Goal: Find specific page/section: Find specific page/section

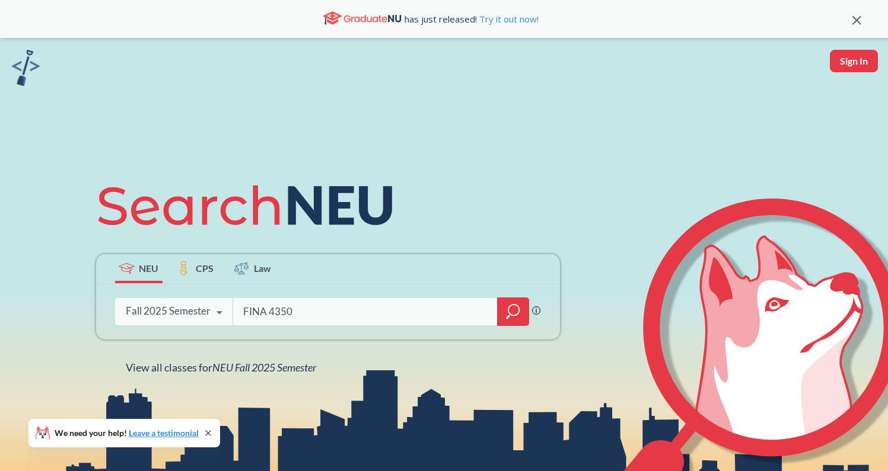
type input "FINA 4350"
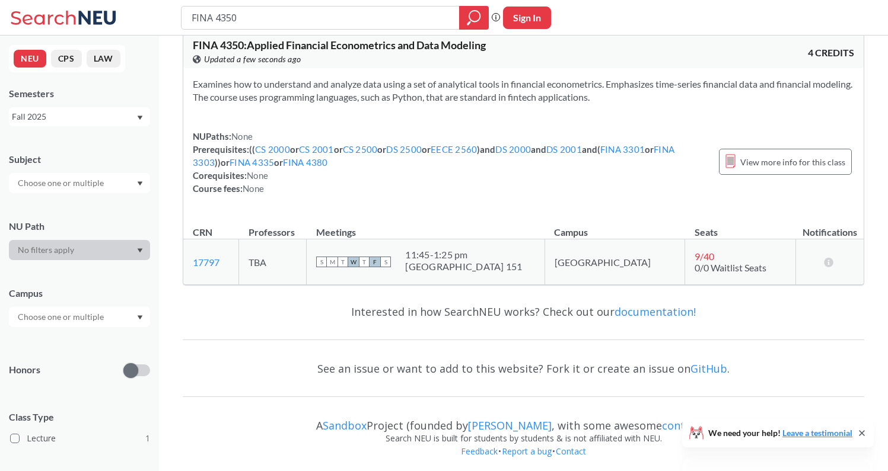
scroll to position [20, 0]
click at [363, 149] on link "CS 2500" at bounding box center [360, 148] width 35 height 11
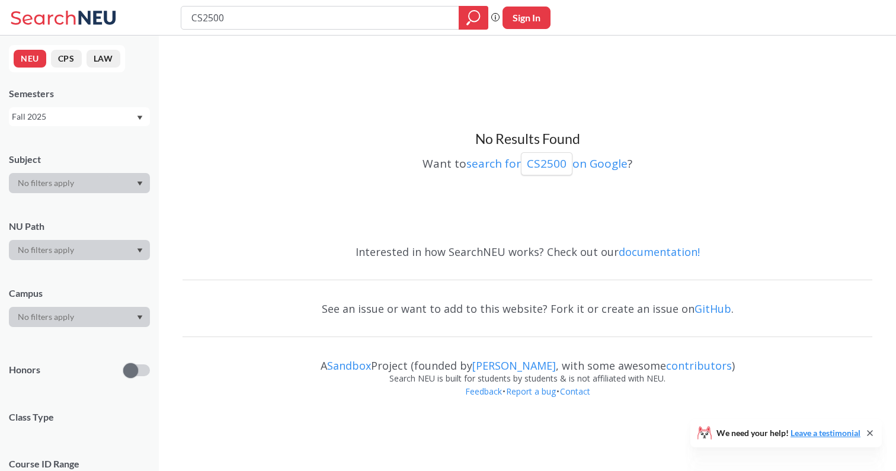
click at [363, 149] on div "Want to search for CS2500 on Google ?" at bounding box center [528, 161] width 690 height 27
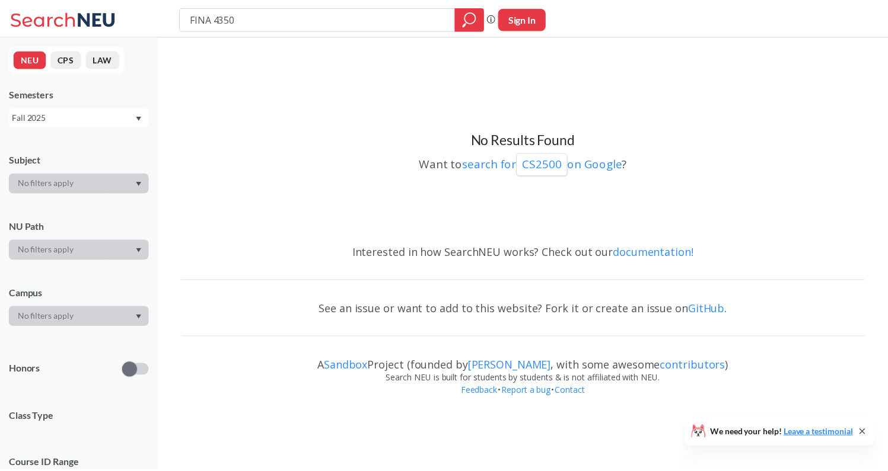
scroll to position [20, 0]
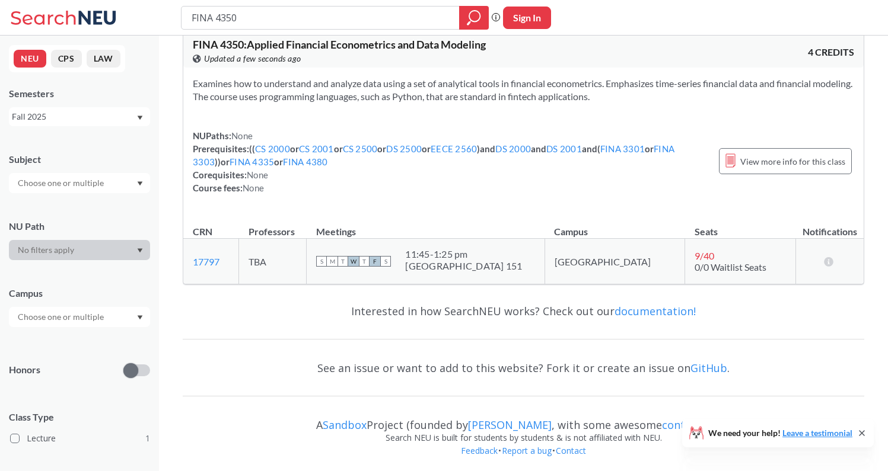
click at [493, 211] on div "Examines how to understand and analyze data using a set of analytical tools in …" at bounding box center [523, 141] width 680 height 146
click at [243, 20] on input "FINA 4350" at bounding box center [320, 18] width 260 height 20
type input "FINA 4340"
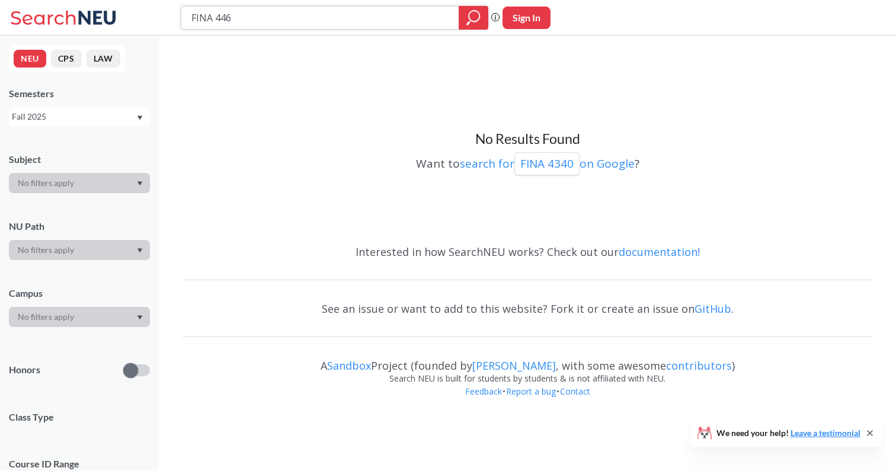
type input "FINA 4460"
click at [256, 23] on input "FINA 4460" at bounding box center [320, 18] width 260 height 20
type input "FINA 4605"
click at [414, 4] on div "FINA 4605 Phrase search guarantees the exact search appears in the results. Ex.…" at bounding box center [448, 18] width 896 height 36
click at [410, 16] on input "FINA 4605" at bounding box center [320, 18] width 260 height 20
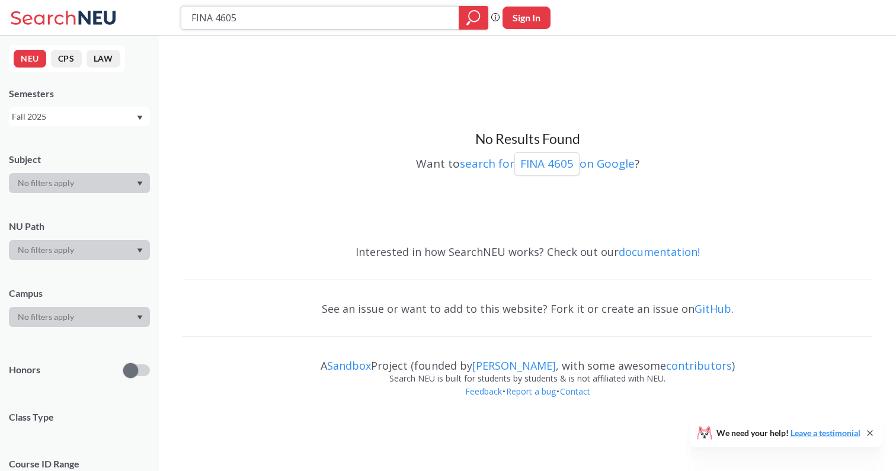
click at [410, 16] on input "FINA 4605" at bounding box center [320, 18] width 260 height 20
type input "CS 4520"
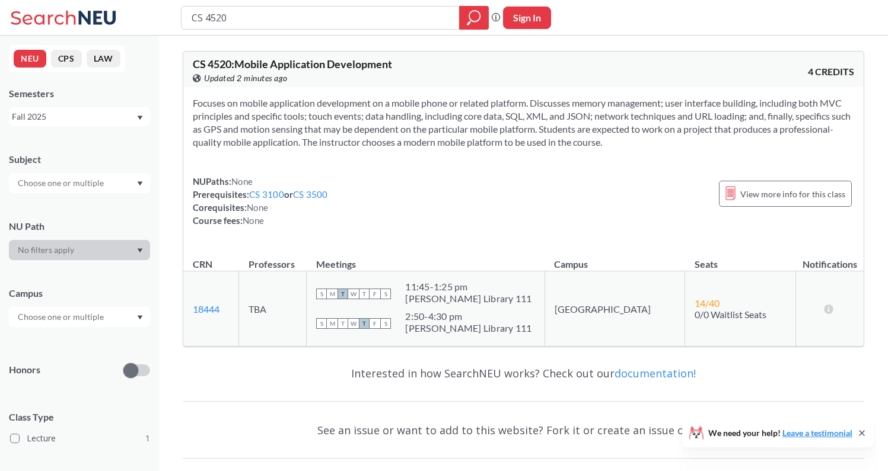
click at [319, 14] on input "CS 4520" at bounding box center [320, 18] width 260 height 20
type input "FINA 4350"
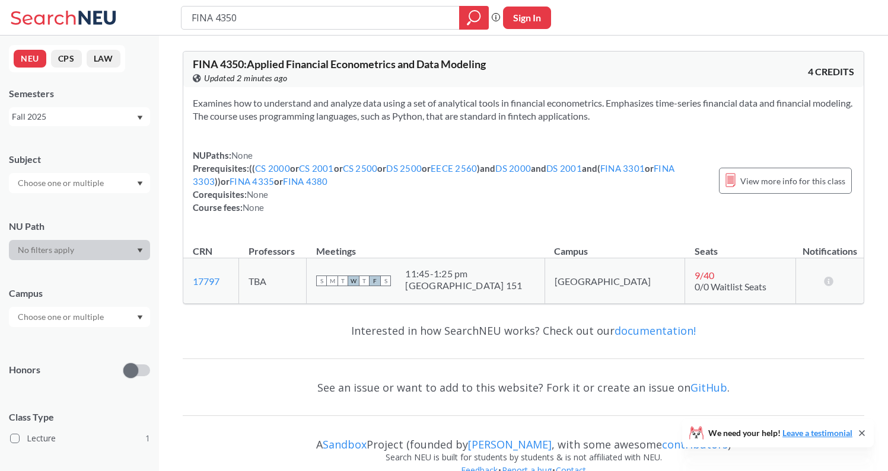
click at [819, 28] on div "FINA 4350 Phrase search guarantees the exact search appears in the results. Ex.…" at bounding box center [444, 18] width 888 height 36
click at [389, 18] on input "FINA 4350" at bounding box center [320, 18] width 260 height 20
